Goal: Information Seeking & Learning: Learn about a topic

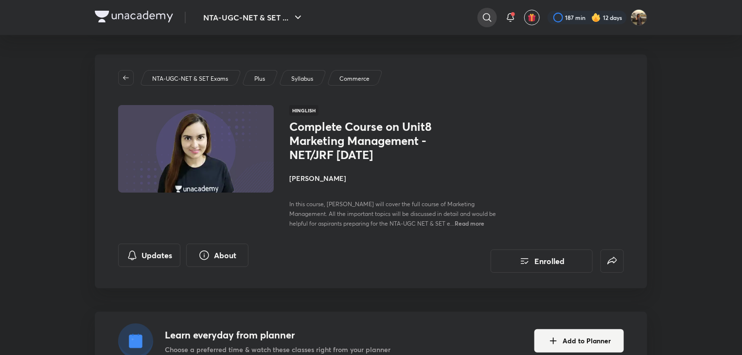
click at [488, 16] on icon at bounding box center [487, 18] width 12 height 12
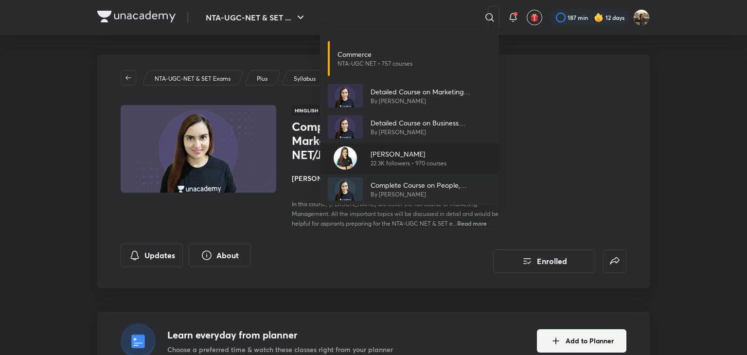
click at [447, 154] on div "Niharika Bhagtani 22.3K followers • 970 courses" at bounding box center [409, 157] width 179 height 31
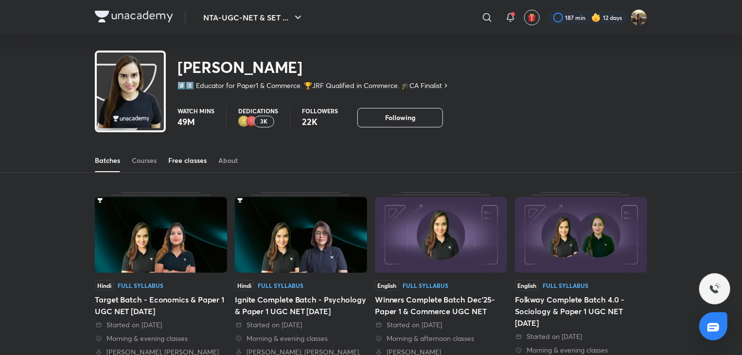
click at [185, 158] on div "Free classes" at bounding box center [187, 161] width 38 height 10
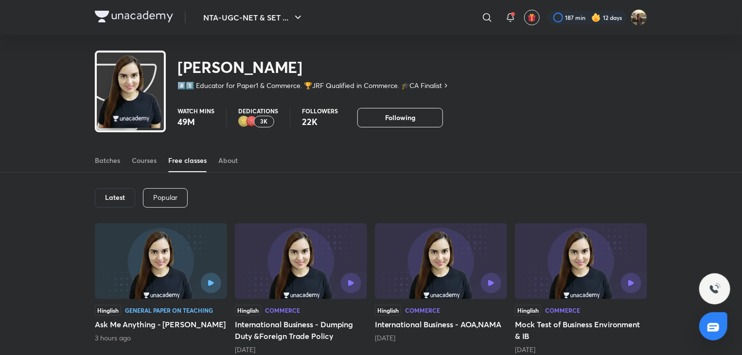
click at [148, 254] on img at bounding box center [161, 261] width 132 height 76
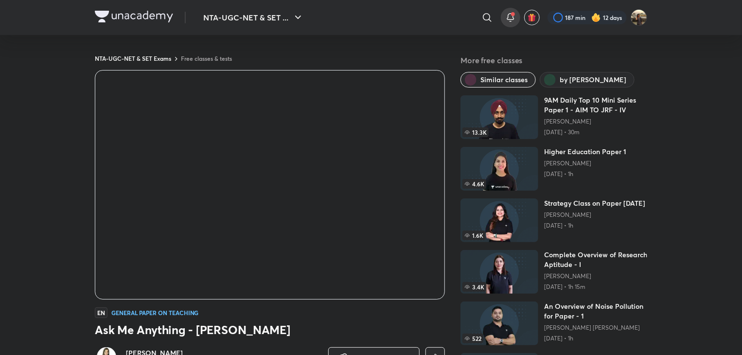
click at [507, 12] on icon at bounding box center [511, 18] width 12 height 12
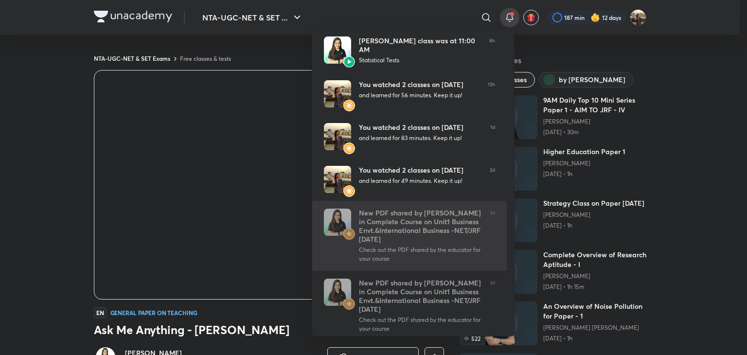
click at [454, 211] on div "New PDF shared by Niharika Bhagtani in Complete Course on Unit1 Business Envt.&…" at bounding box center [420, 226] width 123 height 35
